Goal: Information Seeking & Learning: Check status

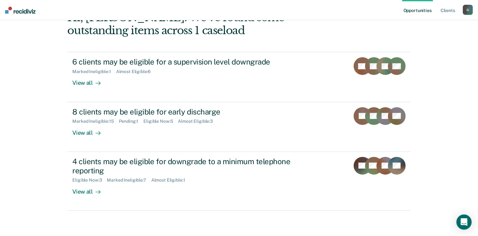
scroll to position [86, 0]
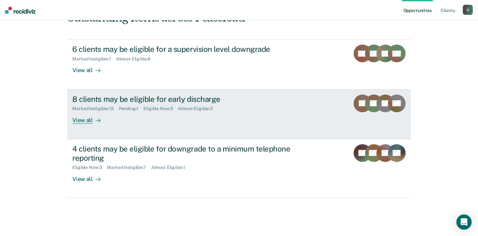
click at [81, 122] on div "View all" at bounding box center [89, 118] width 35 height 12
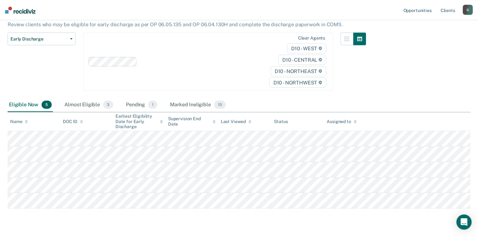
scroll to position [75, 0]
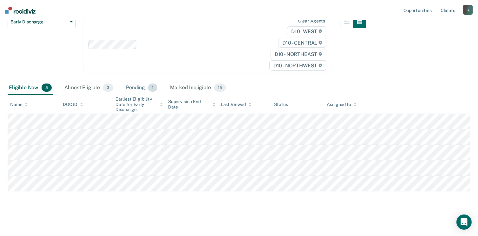
click at [139, 87] on div "Pending 1" at bounding box center [142, 88] width 34 height 14
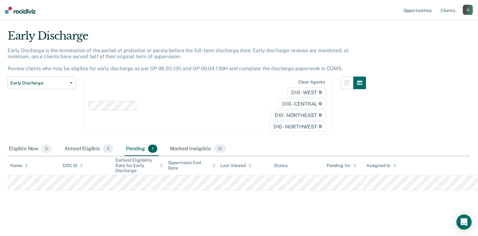
scroll to position [13, 0]
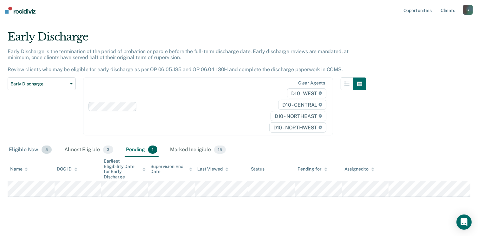
click at [16, 152] on div "Eligible Now 5" at bounding box center [30, 150] width 45 height 14
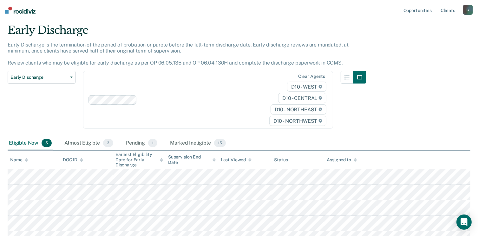
scroll to position [75, 0]
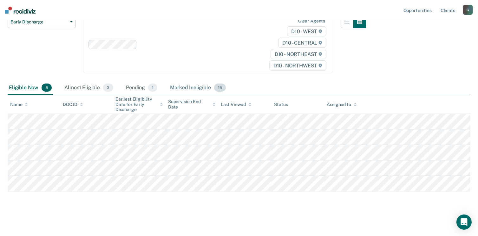
click at [191, 88] on div "Marked Ineligible 15" at bounding box center [198, 88] width 58 height 14
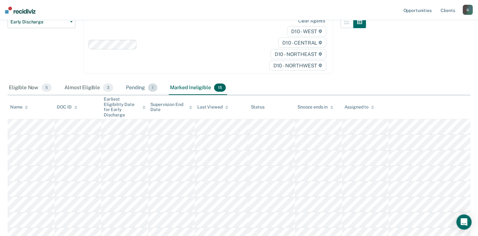
click at [132, 87] on div "Pending 1" at bounding box center [142, 88] width 34 height 14
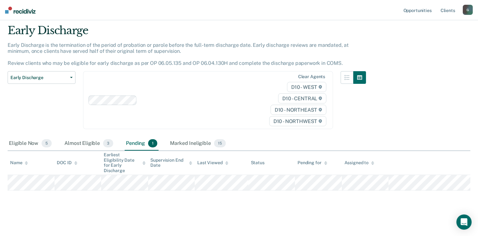
scroll to position [13, 0]
